Goal: Find specific page/section: Find specific page/section

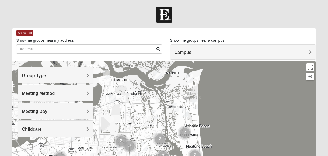
click at [184, 112] on img "Mens McCann 32233" at bounding box center [184, 112] width 6 height 9
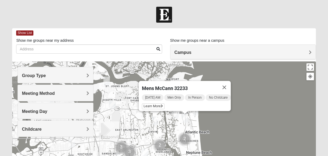
click at [196, 113] on img "Mixed Lammie 32233" at bounding box center [195, 111] width 6 height 9
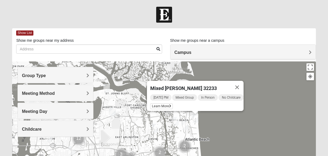
click at [175, 124] on img "1825 Mixed Curry 32233" at bounding box center [175, 121] width 6 height 9
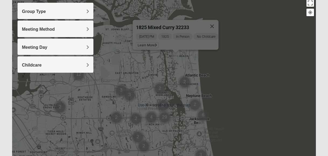
scroll to position [64, 0]
click at [186, 81] on img "Cluster of 2 groups" at bounding box center [184, 81] width 13 height 13
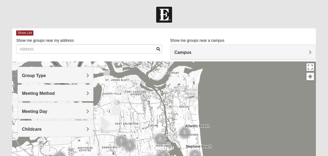
click at [84, 112] on h4 "Meeting Day" at bounding box center [55, 111] width 67 height 5
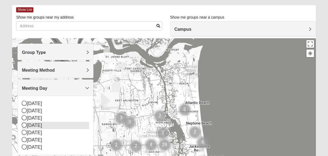
scroll to position [25, 0]
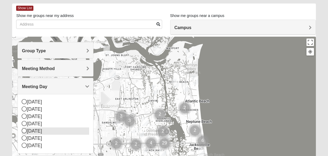
click at [25, 133] on icon at bounding box center [24, 130] width 5 height 5
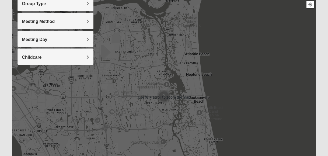
scroll to position [77, 0]
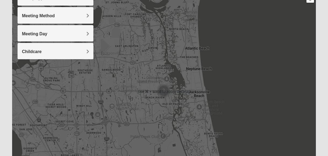
click at [167, 86] on img "Cluster of 3 groups" at bounding box center [163, 90] width 13 height 13
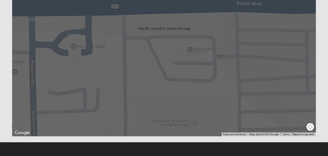
scroll to position [140, 0]
click at [194, 119] on img "San Pablo" at bounding box center [192, 118] width 10 height 13
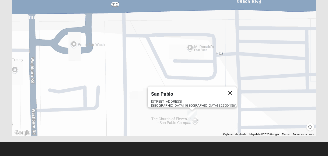
click at [224, 89] on button "Close" at bounding box center [230, 92] width 13 height 13
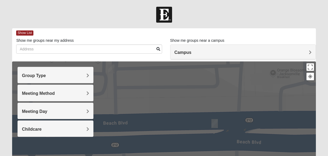
scroll to position [0, 0]
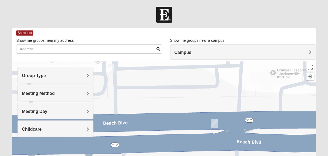
click at [112, 68] on img "Mens Hartley/Vail 32250" at bounding box center [111, 68] width 6 height 9
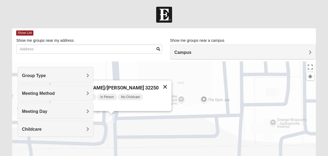
click at [158, 82] on button "Close" at bounding box center [164, 86] width 13 height 13
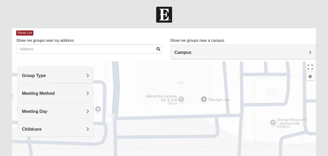
click at [55, 94] on span "Meeting Method" at bounding box center [38, 93] width 33 height 5
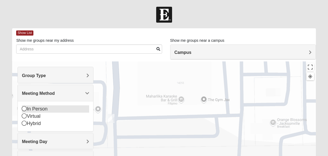
click at [24, 109] on icon at bounding box center [24, 108] width 5 height 5
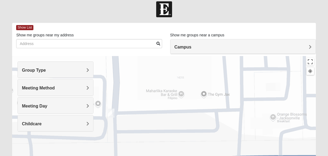
scroll to position [11, 0]
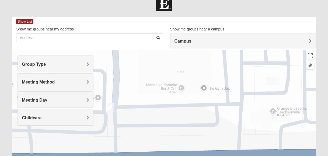
click at [92, 102] on div "Meeting Day" at bounding box center [55, 99] width 75 height 16
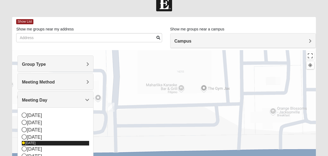
click at [26, 144] on div "[DATE]" at bounding box center [55, 143] width 67 height 5
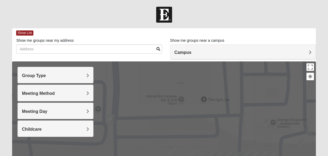
scroll to position [0, 0]
click at [90, 77] on div "Group Type" at bounding box center [55, 75] width 75 height 16
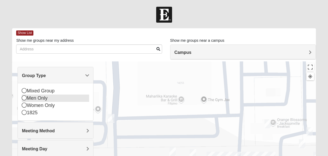
click at [23, 97] on icon at bounding box center [24, 97] width 5 height 5
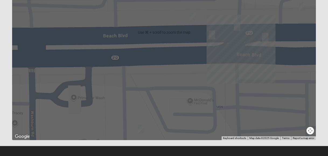
scroll to position [137, 0]
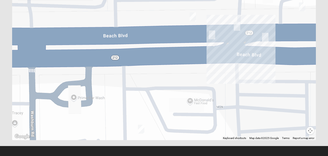
click at [213, 35] on img "On Campus Mens Keller 32250" at bounding box center [211, 34] width 6 height 9
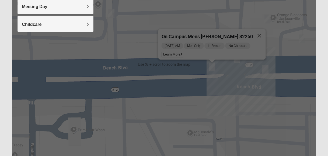
scroll to position [104, 0]
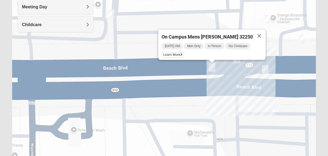
click at [266, 70] on img "On Campus Mens Moya/Pritchett 32250" at bounding box center [265, 69] width 6 height 9
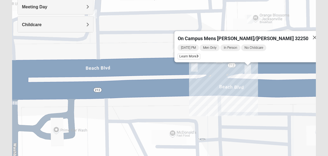
click at [175, 51] on img "On Campus Mens Pacetti 32250" at bounding box center [175, 49] width 6 height 9
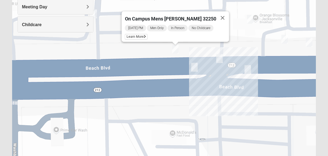
click at [221, 61] on img "On Campus Mens Smith 32250" at bounding box center [219, 58] width 6 height 9
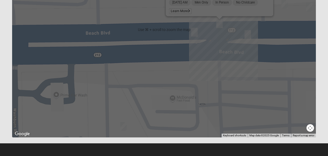
scroll to position [140, 0]
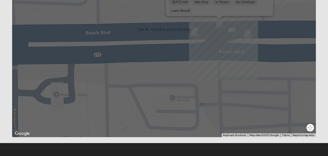
click at [122, 128] on img "Mens Proctor 32250" at bounding box center [123, 126] width 6 height 9
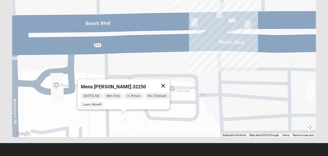
click at [165, 81] on button "Close" at bounding box center [163, 85] width 13 height 13
